Goal: Information Seeking & Learning: Learn about a topic

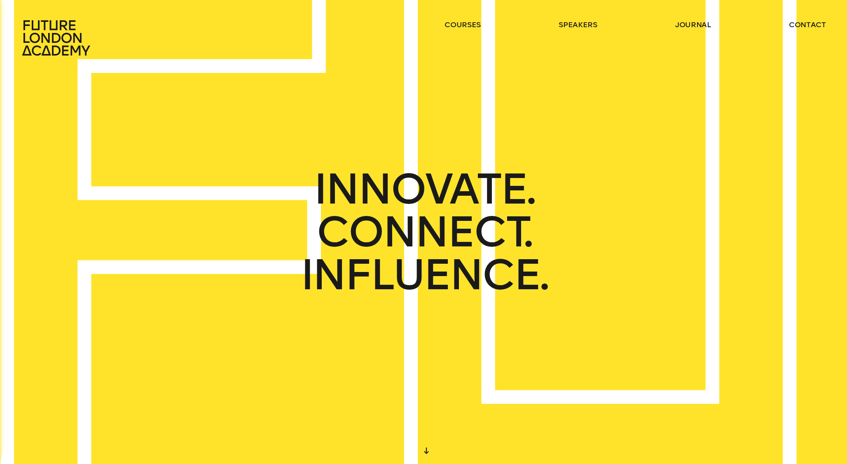
drag, startPoint x: 440, startPoint y: 195, endPoint x: 473, endPoint y: 377, distance: 185.5
click at [473, 377] on div "START DESIGNING YOUR FUTURE TODAY WE CREATE LEARNING EXPERIENCES IN THE HEART O…" at bounding box center [423, 232] width 847 height 464
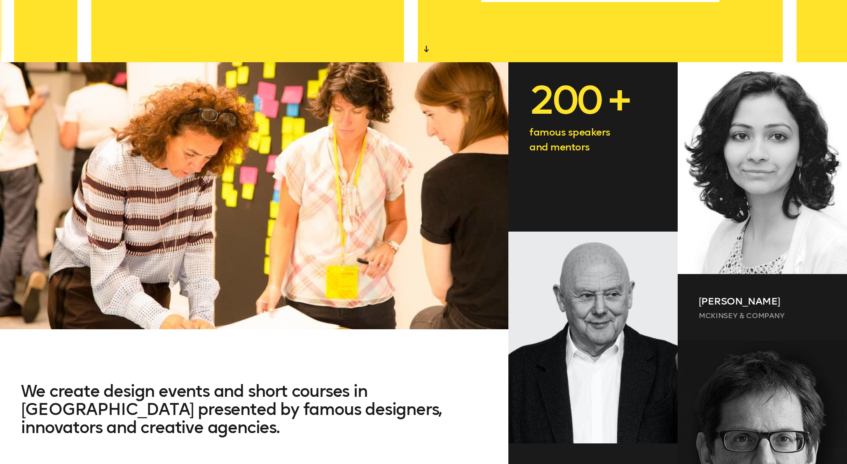
scroll to position [400, 0]
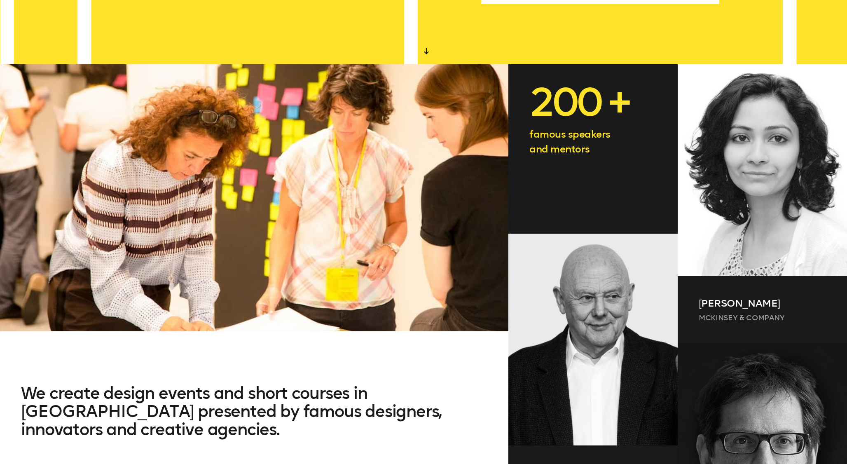
click at [585, 160] on div "200 + famous speakers and mentors" at bounding box center [593, 148] width 169 height 169
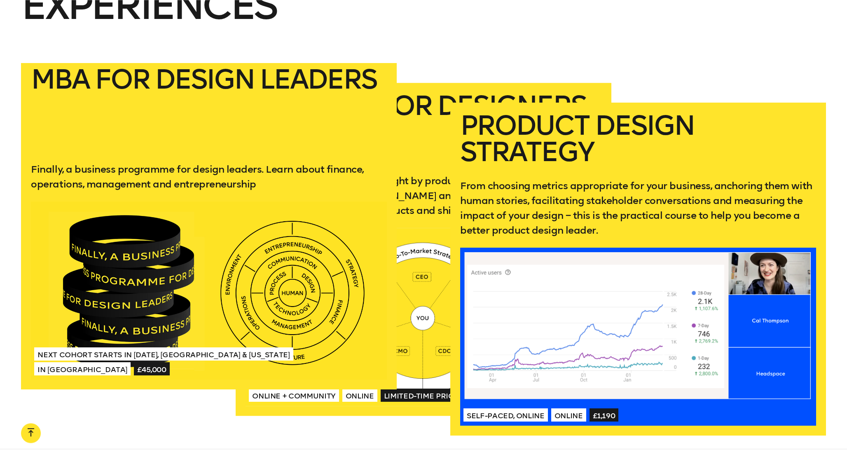
scroll to position [1683, 0]
click at [305, 290] on div at bounding box center [209, 291] width 356 height 178
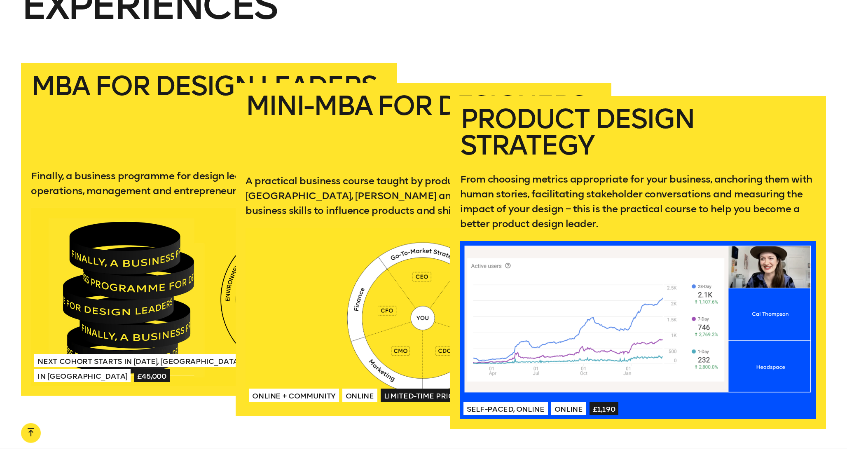
click at [643, 117] on h2 "Product Design Strategy" at bounding box center [638, 132] width 356 height 53
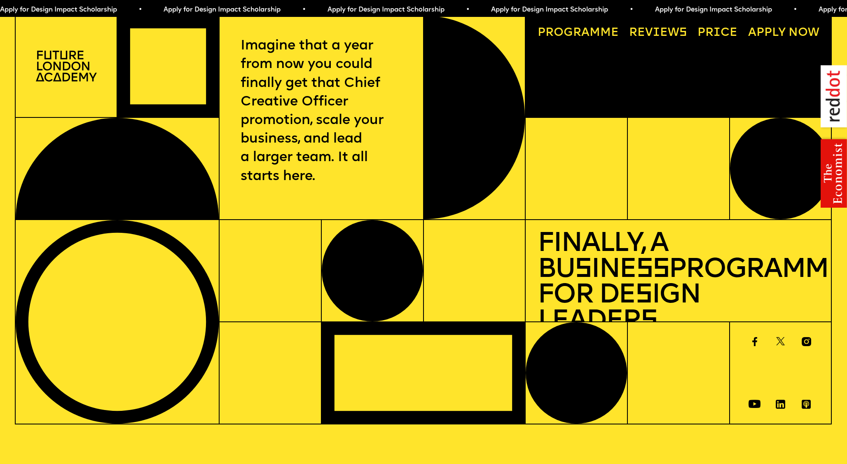
click at [198, 62] on div at bounding box center [167, 66] width 101 height 101
click at [147, 171] on div at bounding box center [117, 168] width 203 height 101
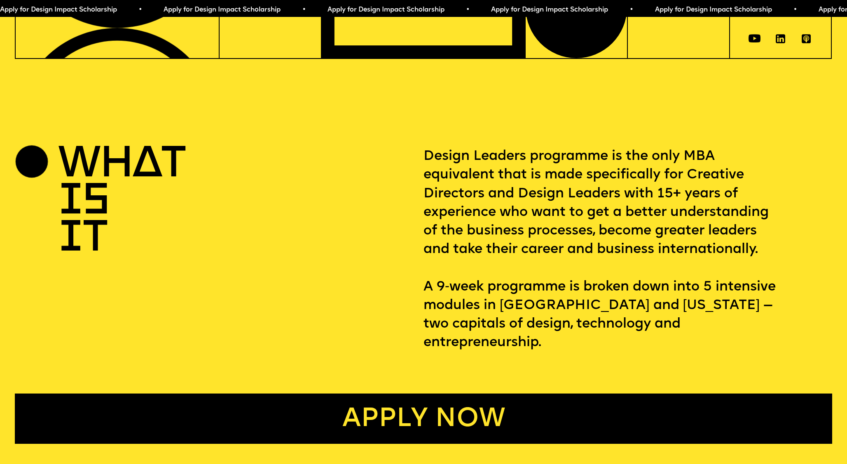
scroll to position [435, 0]
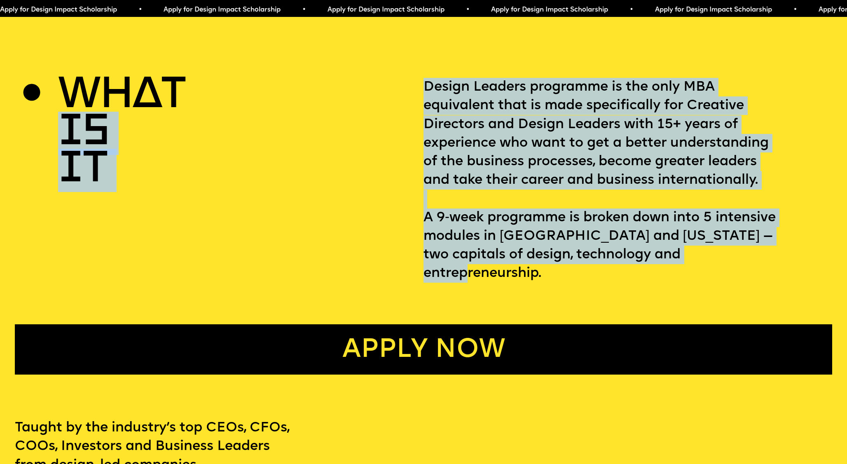
drag, startPoint x: 460, startPoint y: 107, endPoint x: 744, endPoint y: 265, distance: 325.1
click at [744, 265] on div "WHAT IS IT Design Leaders programme is the only MBA equivalent that is made spe…" at bounding box center [423, 226] width 847 height 297
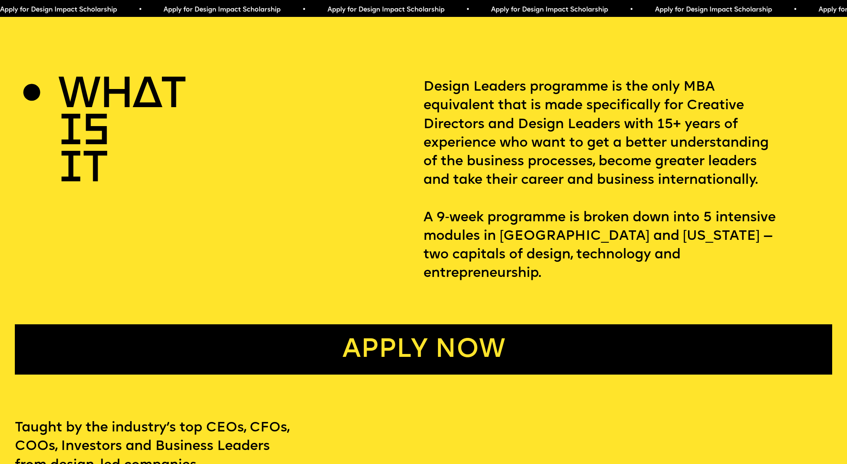
click at [744, 265] on div "WHAT IS IT Design Leaders programme is the only MBA equivalent that is made spe…" at bounding box center [423, 226] width 847 height 297
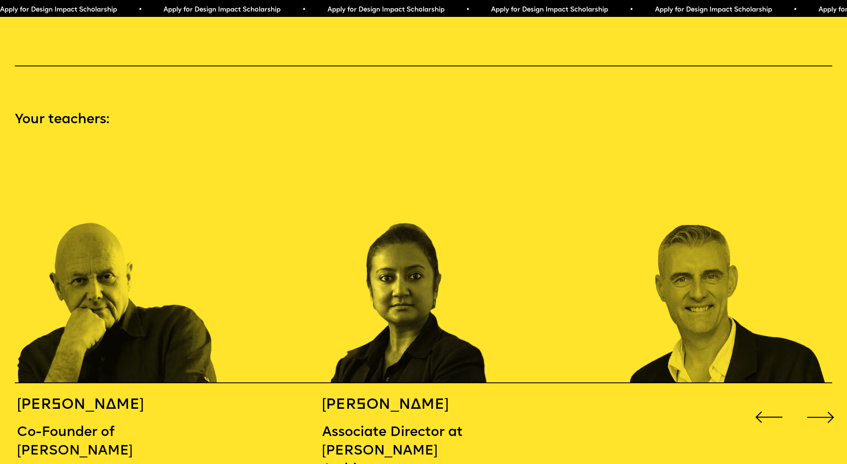
scroll to position [1305, 0]
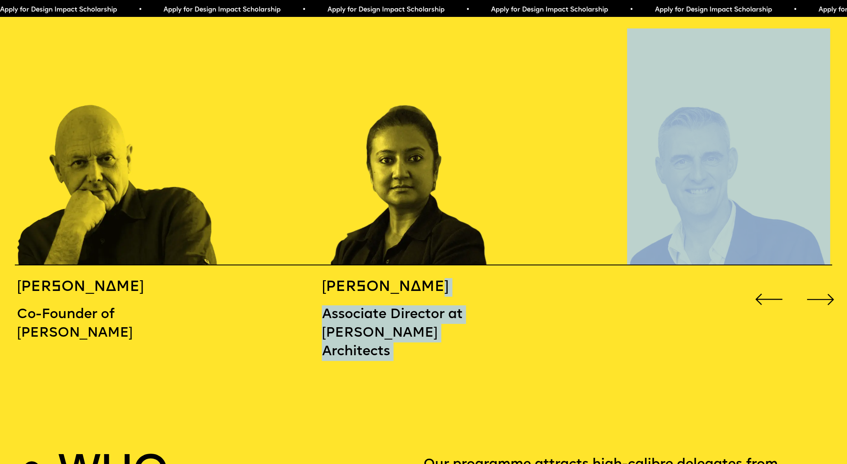
drag, startPoint x: 315, startPoint y: 268, endPoint x: 439, endPoint y: 269, distance: 124.1
click at [439, 270] on div "[PERSON_NAME] Co-Founder of [PERSON_NAME] [PERSON_NAME] Associate Director at […" at bounding box center [423, 197] width 847 height 339
click at [465, 278] on h5 "[PERSON_NAME]" at bounding box center [398, 287] width 153 height 19
click at [451, 278] on h5 "[PERSON_NAME]" at bounding box center [398, 287] width 153 height 19
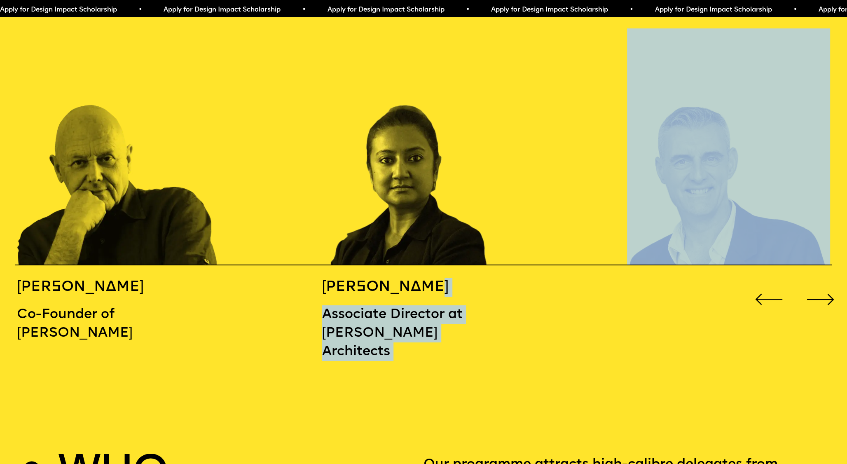
click at [408, 278] on h5 "[PERSON_NAME]" at bounding box center [398, 287] width 153 height 19
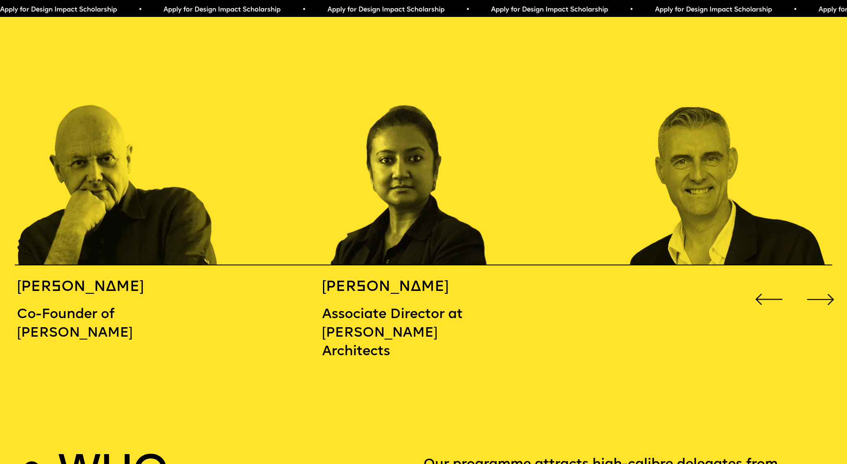
click at [315, 298] on div "[PERSON_NAME] Co-Founder of [PERSON_NAME] [PERSON_NAME] Associate Director at […" at bounding box center [423, 197] width 847 height 339
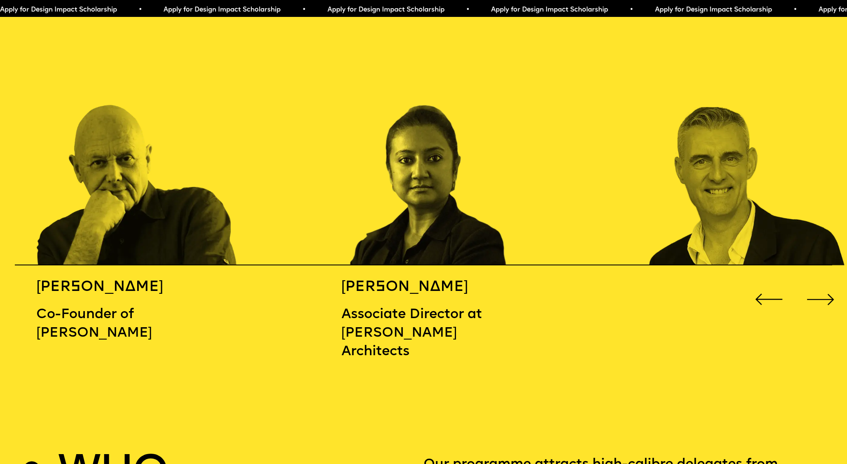
click at [334, 258] on div "[PERSON_NAME] Co-Founder of [PERSON_NAME] [PERSON_NAME] Associate Director at […" at bounding box center [423, 197] width 847 height 339
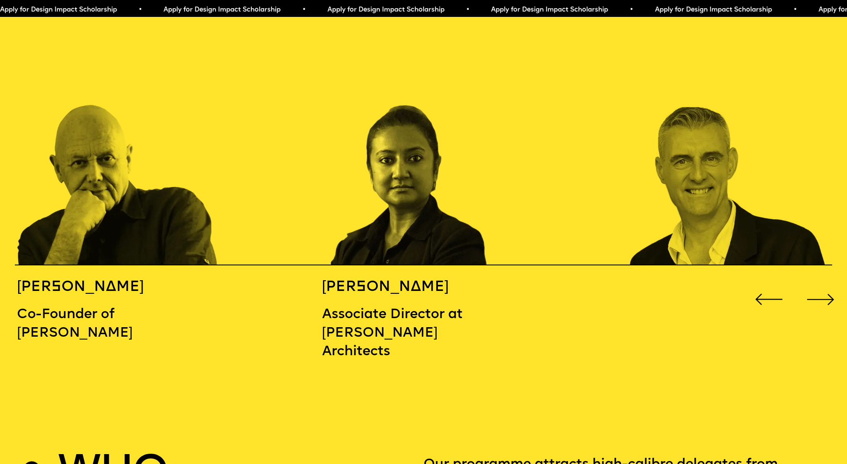
click at [385, 278] on h5 "[PERSON_NAME]" at bounding box center [398, 287] width 153 height 19
click at [627, 169] on img "3 / 16" at bounding box center [728, 146] width 203 height 237
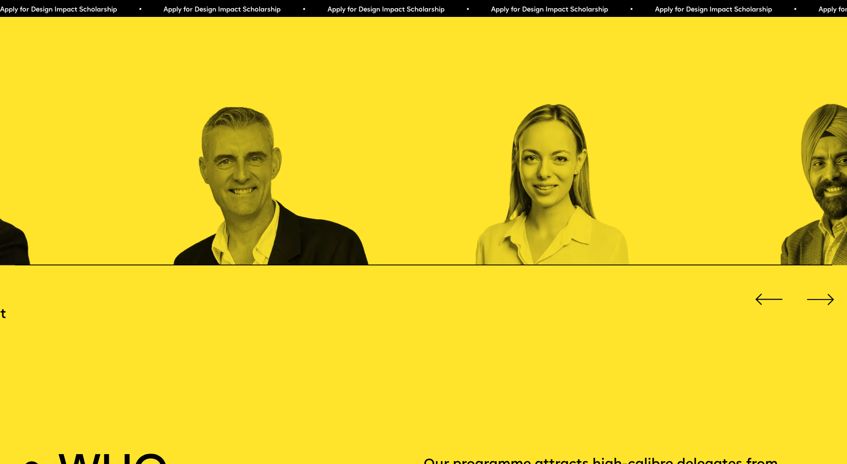
click at [450, 248] on div "[PERSON_NAME] Co-Founder of [PERSON_NAME] [PERSON_NAME] Associate Director at […" at bounding box center [423, 197] width 847 height 339
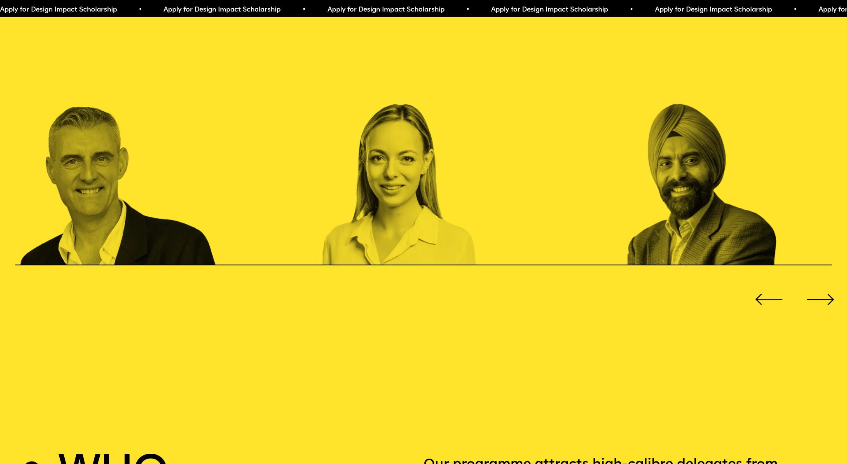
click at [406, 240] on img "4 / 16" at bounding box center [423, 146] width 203 height 237
click at [684, 176] on img "5 / 16" at bounding box center [728, 146] width 203 height 237
click at [735, 215] on img "5 / 16" at bounding box center [728, 146] width 203 height 237
click at [769, 283] on div "Previous slide" at bounding box center [769, 300] width 34 height 34
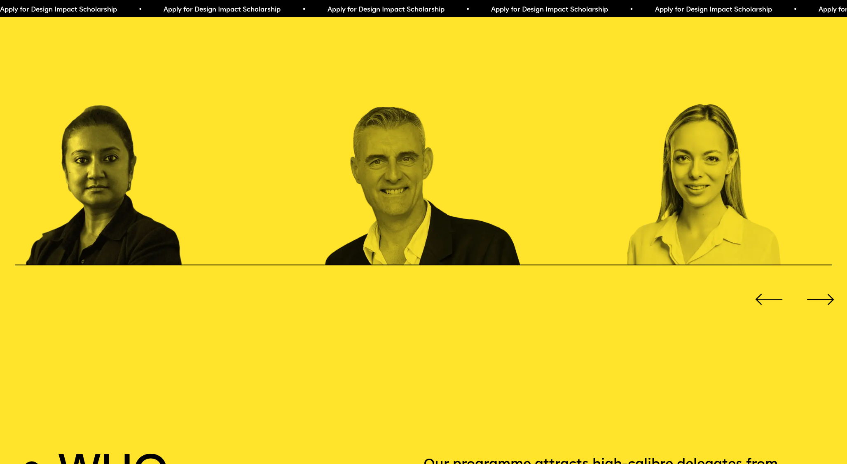
click at [769, 283] on div "Previous slide" at bounding box center [769, 300] width 34 height 34
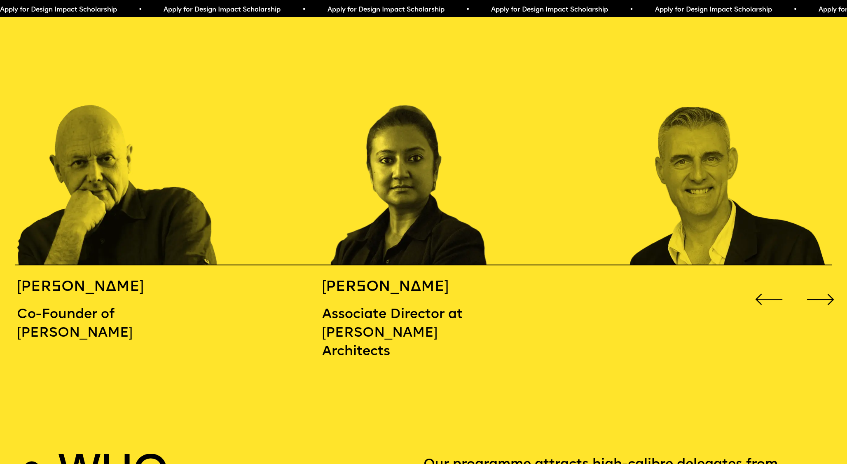
click at [826, 283] on div "Next slide" at bounding box center [821, 300] width 34 height 34
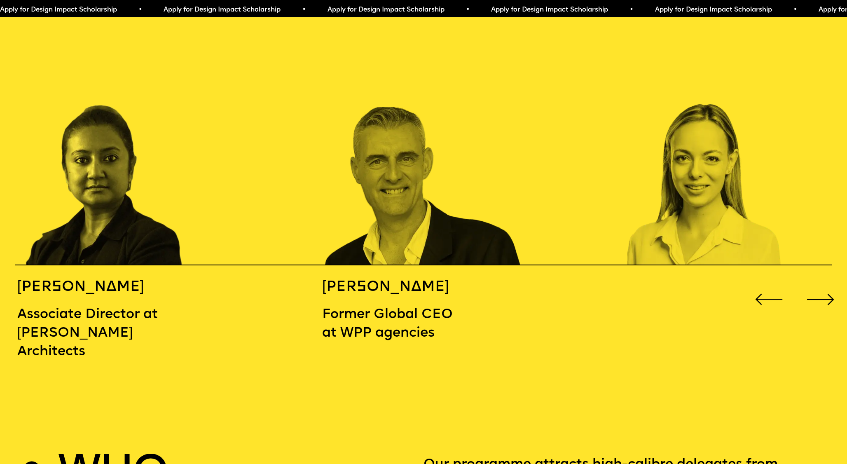
click at [826, 283] on div "Next slide" at bounding box center [821, 300] width 34 height 34
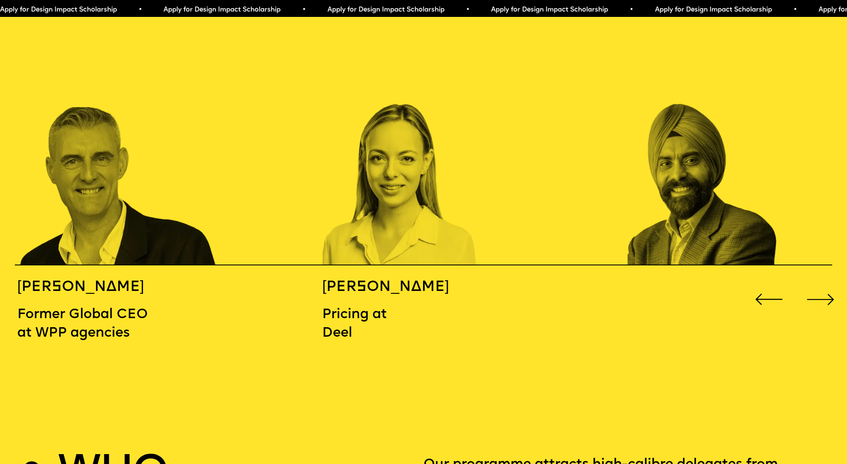
click at [826, 283] on div "Next slide" at bounding box center [821, 300] width 34 height 34
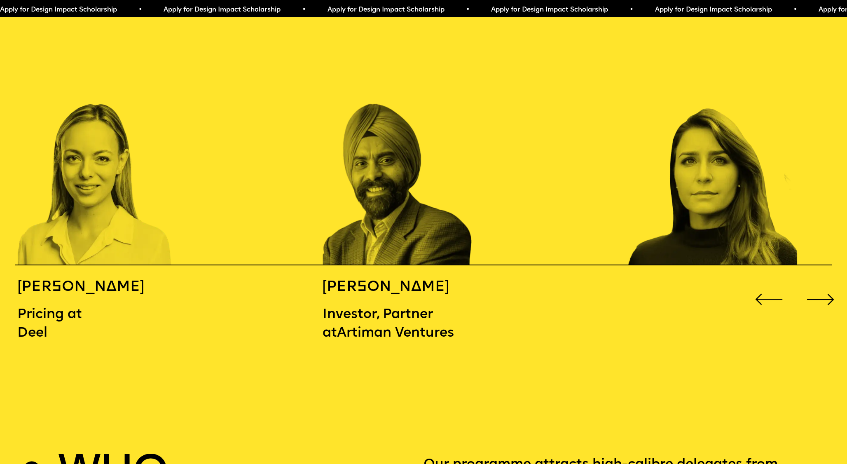
click at [826, 283] on div "Next slide" at bounding box center [821, 300] width 34 height 34
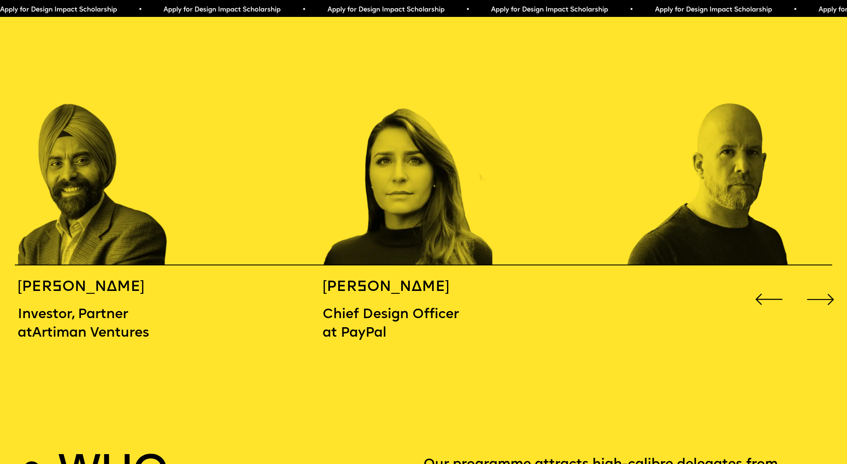
click at [826, 283] on div "Next slide" at bounding box center [821, 300] width 34 height 34
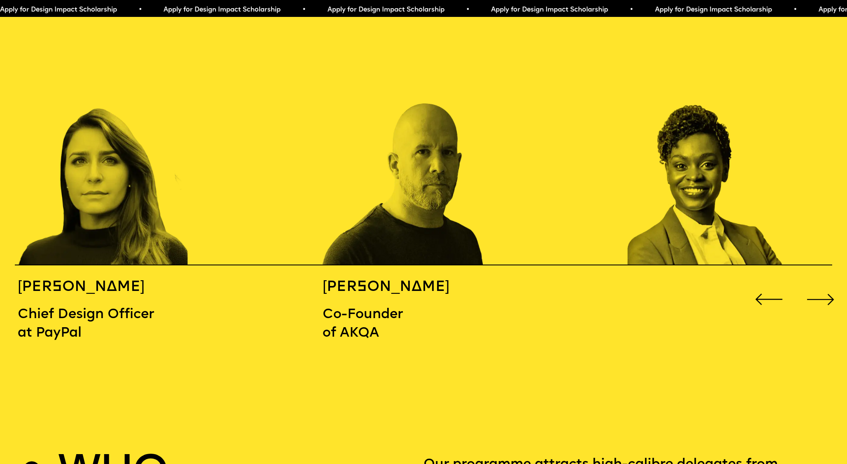
click at [826, 283] on div "Next slide" at bounding box center [821, 300] width 34 height 34
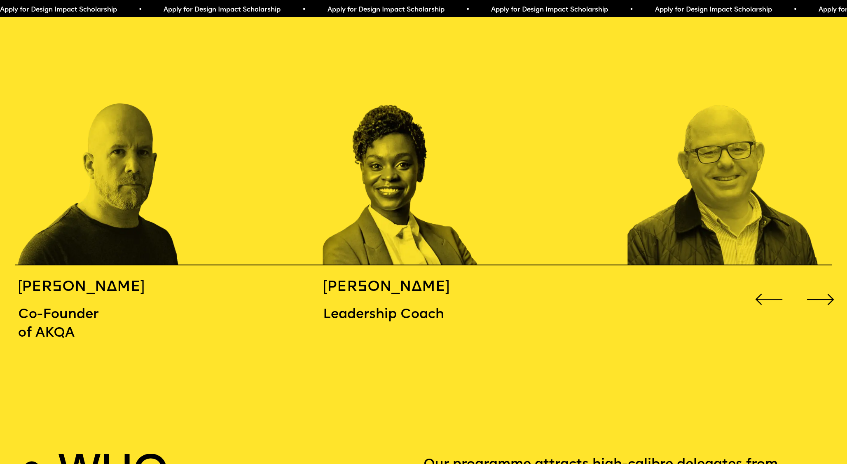
click at [826, 283] on div "Next slide" at bounding box center [821, 300] width 34 height 34
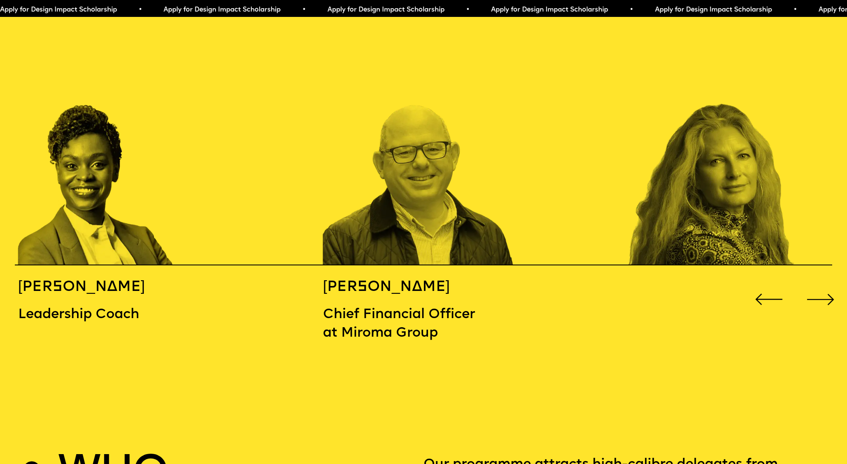
click at [826, 283] on div "Next slide" at bounding box center [821, 300] width 34 height 34
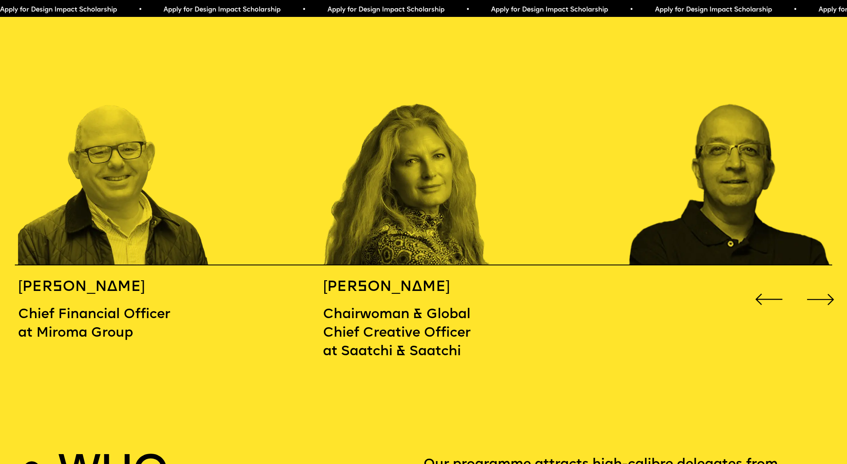
click at [826, 283] on div "Next slide" at bounding box center [821, 300] width 34 height 34
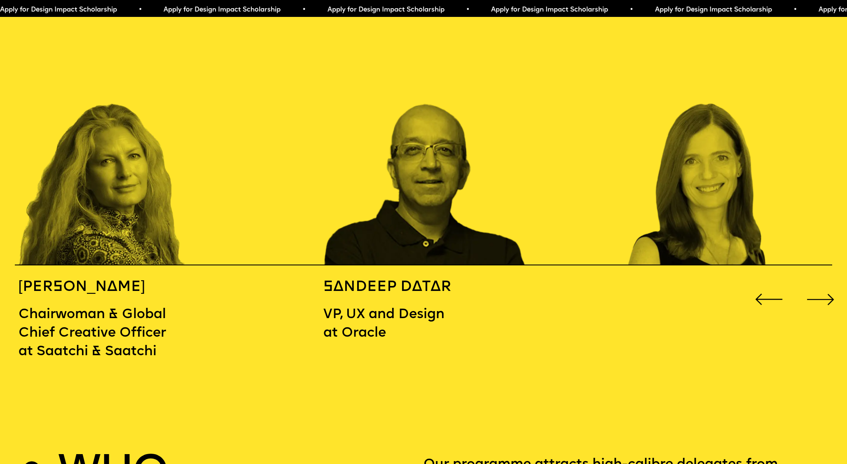
click at [826, 283] on div "Next slide" at bounding box center [821, 300] width 34 height 34
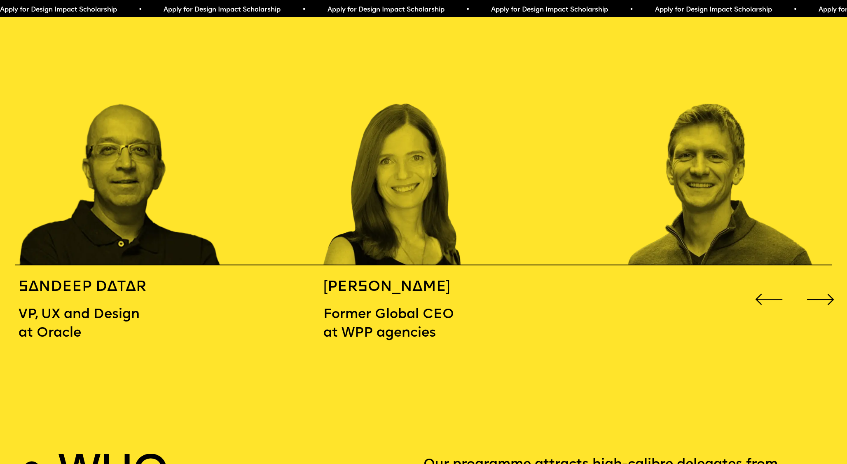
click at [826, 283] on div "Next slide" at bounding box center [821, 300] width 34 height 34
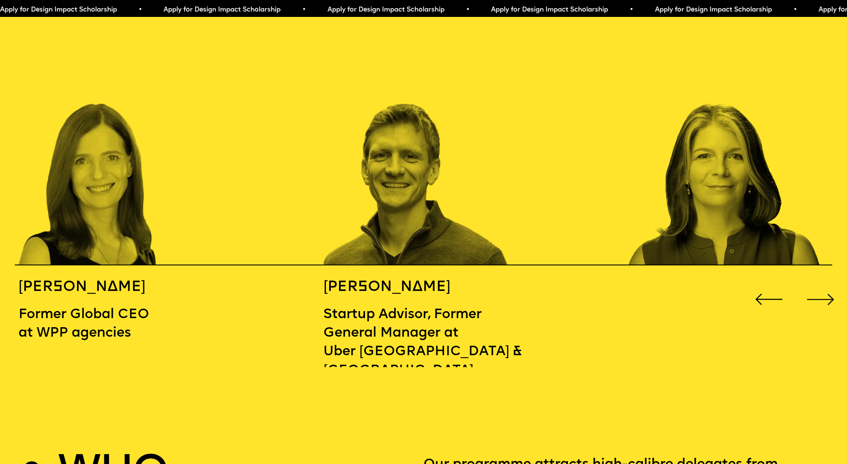
click at [826, 283] on div "Next slide" at bounding box center [821, 300] width 34 height 34
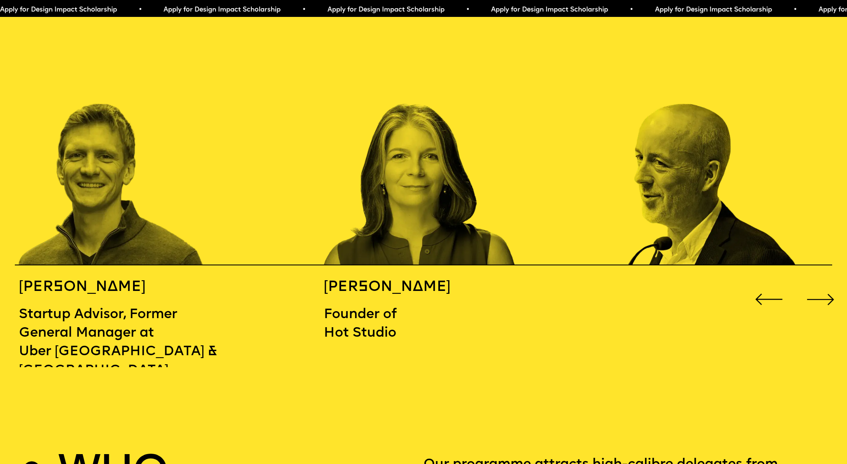
click at [826, 283] on div "Next slide" at bounding box center [821, 300] width 34 height 34
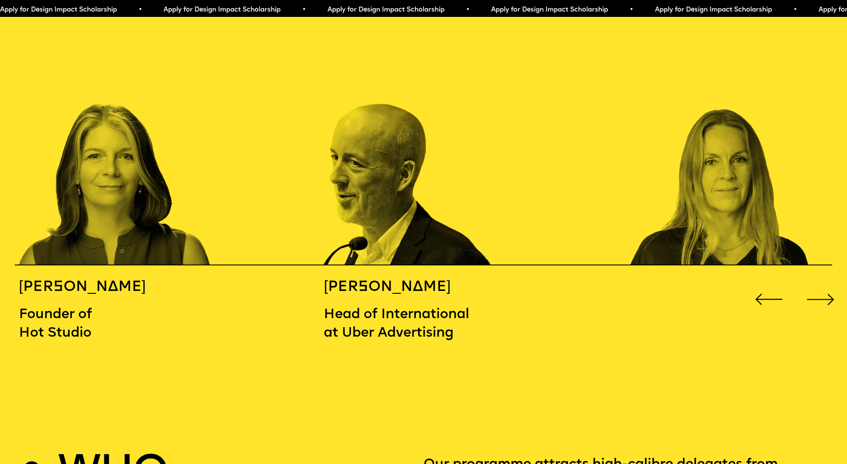
click at [826, 283] on div "Next slide" at bounding box center [821, 300] width 34 height 34
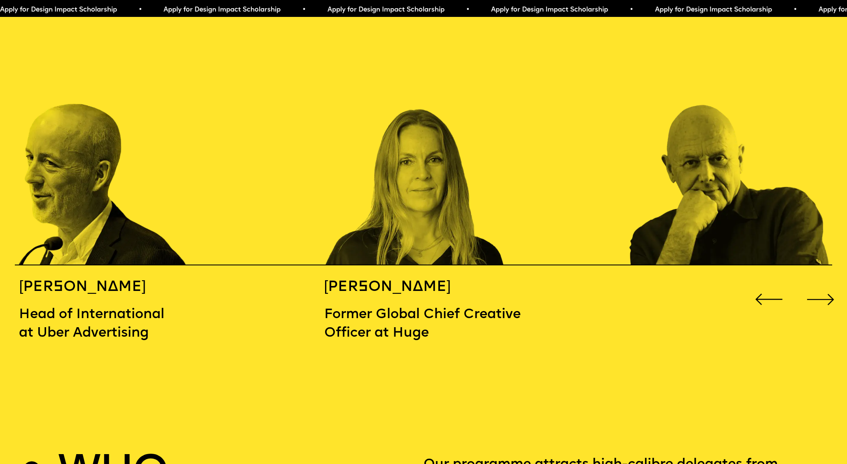
click at [826, 283] on div "Next slide" at bounding box center [821, 300] width 34 height 34
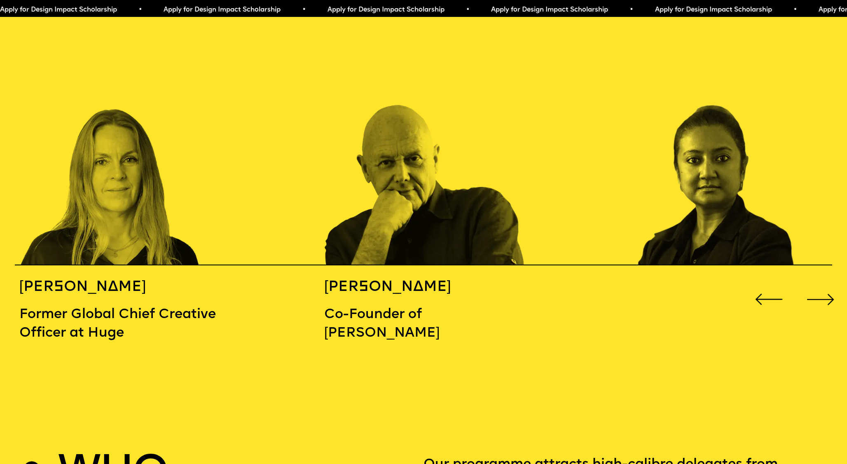
click at [826, 283] on div "Next slide" at bounding box center [821, 300] width 34 height 34
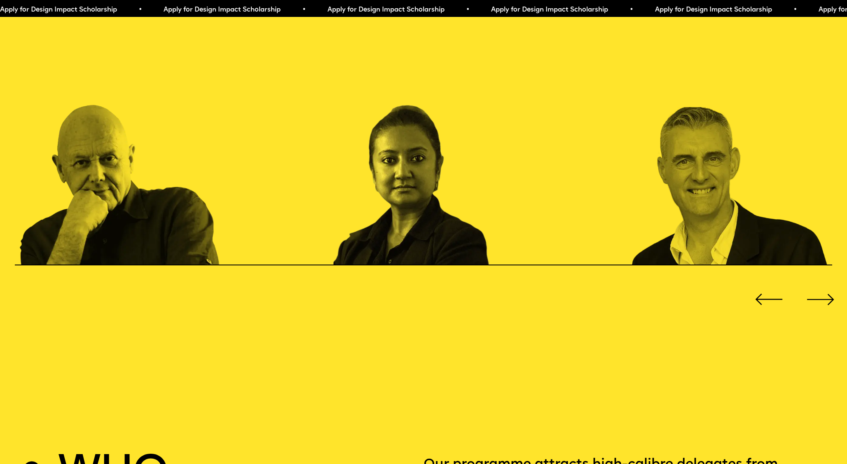
click at [826, 283] on div "Next slide" at bounding box center [821, 300] width 34 height 34
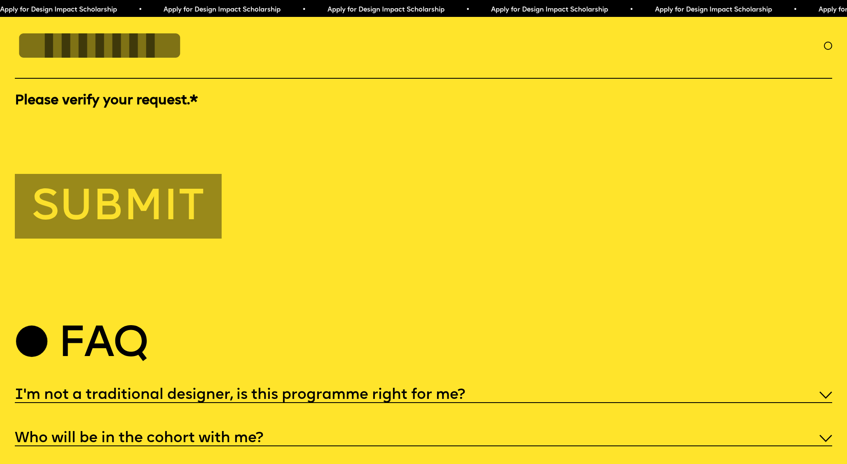
scroll to position [4364, 0]
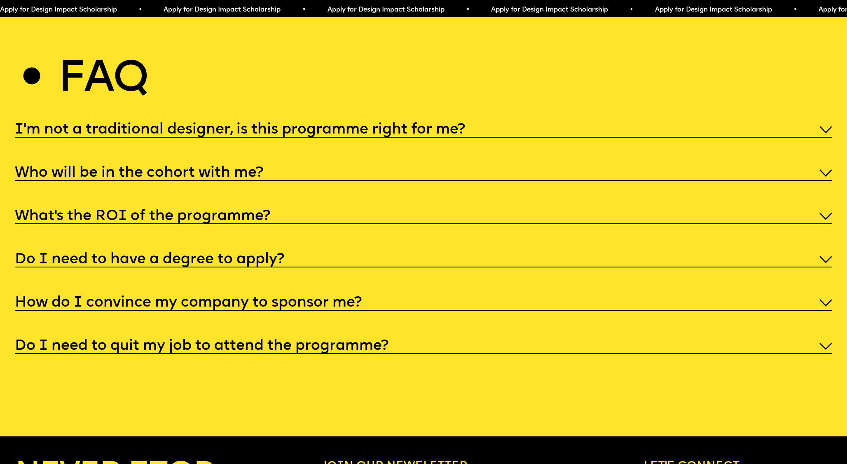
click at [197, 169] on h5 "Who will be in the cohort with me?" at bounding box center [139, 173] width 249 height 8
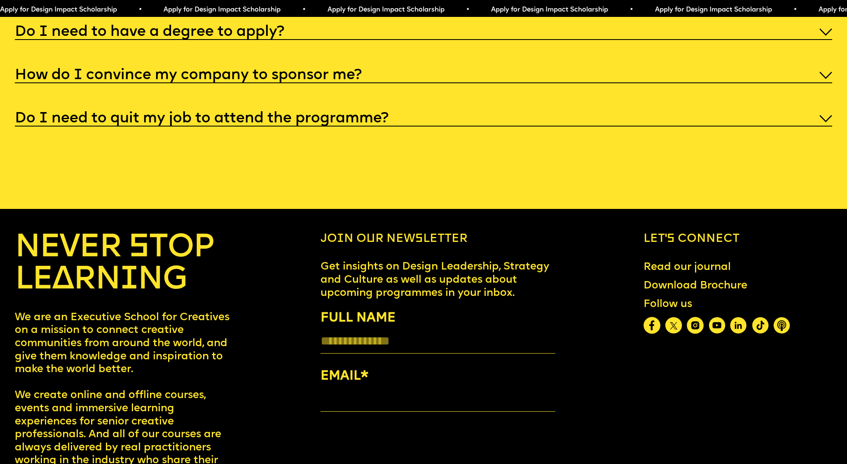
scroll to position [4801, 0]
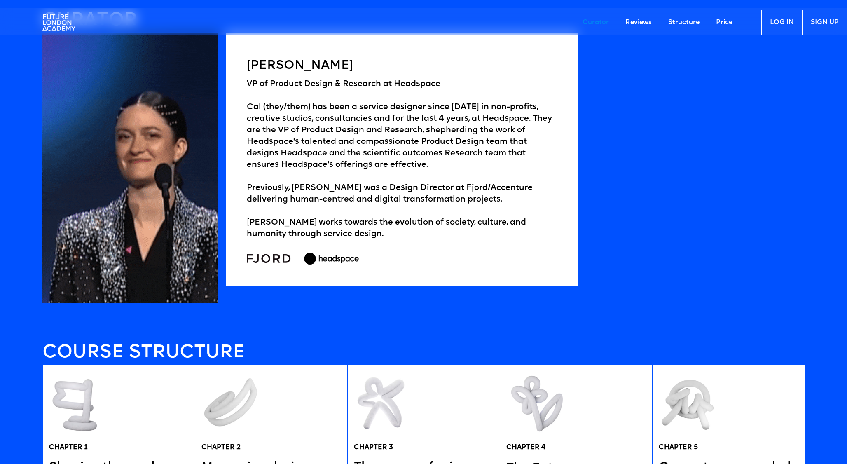
scroll to position [1406, 0]
